Goal: Task Accomplishment & Management: Manage account settings

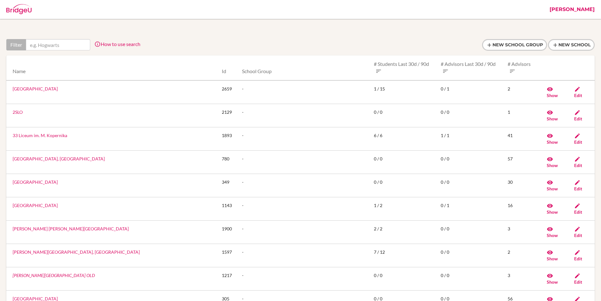
click at [332, 43] on div at bounding box center [300, 45] width 588 height 12
click at [583, 9] on link "Ross" at bounding box center [571, 9] width 51 height 19
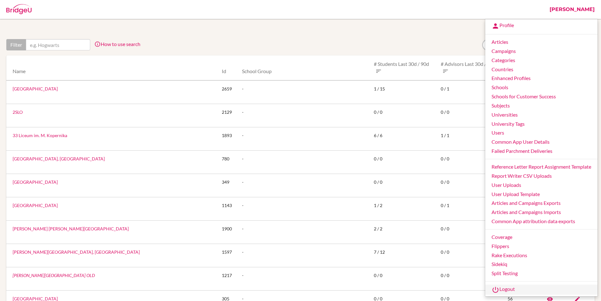
click at [506, 288] on link "Logout" at bounding box center [541, 290] width 112 height 10
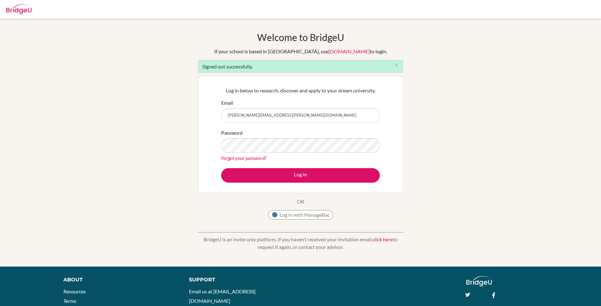
type input "[PERSON_NAME][EMAIL_ADDRESS][PERSON_NAME][DOMAIN_NAME]"
click at [221, 168] on button "Log in" at bounding box center [300, 175] width 159 height 15
